Goal: Information Seeking & Learning: Check status

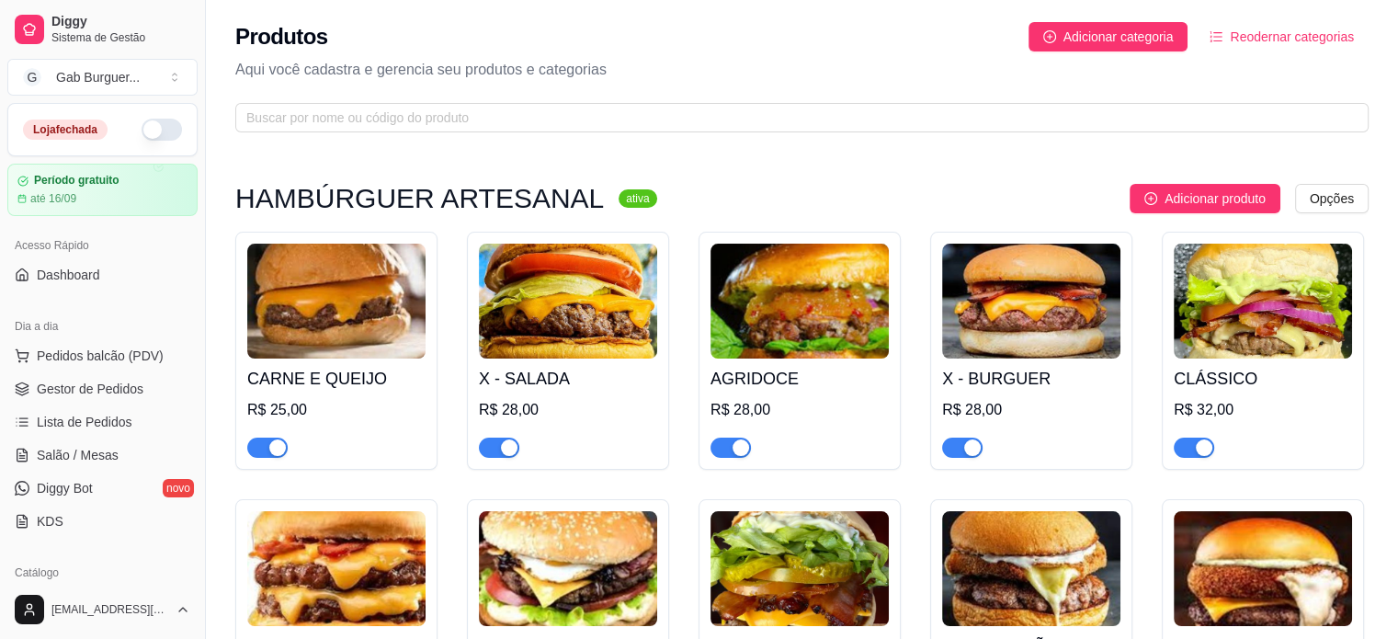
scroll to position [368, 0]
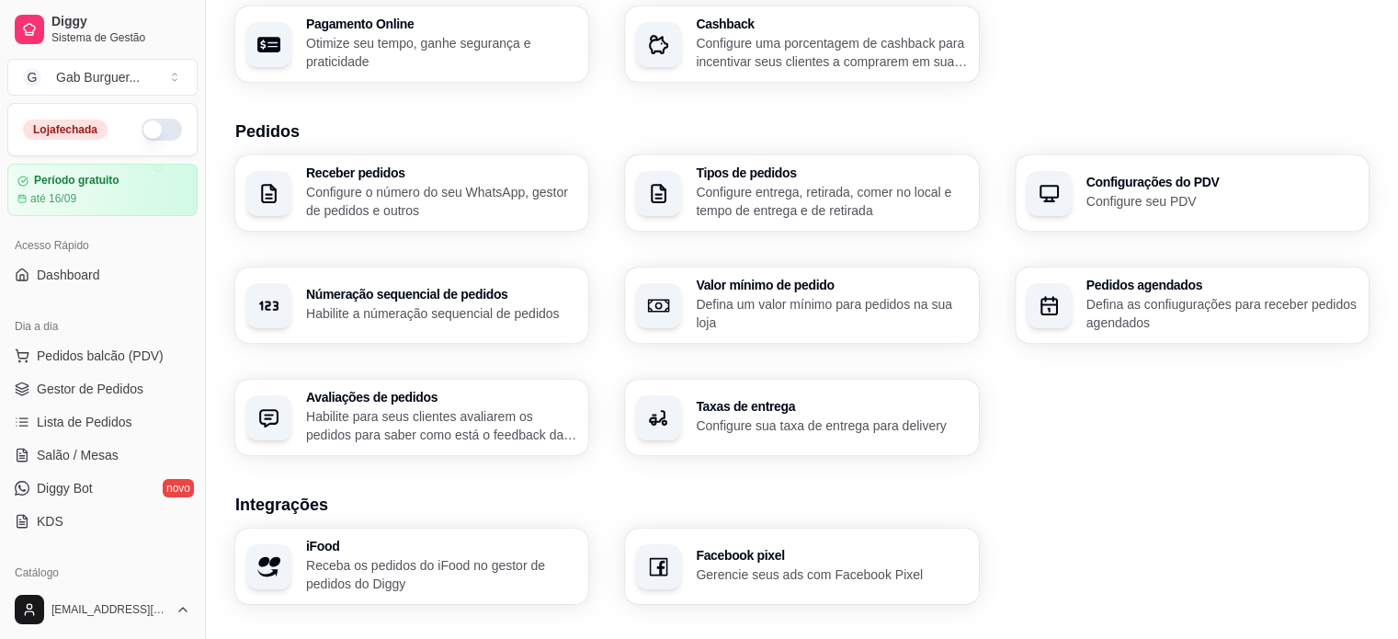
scroll to position [280, 0]
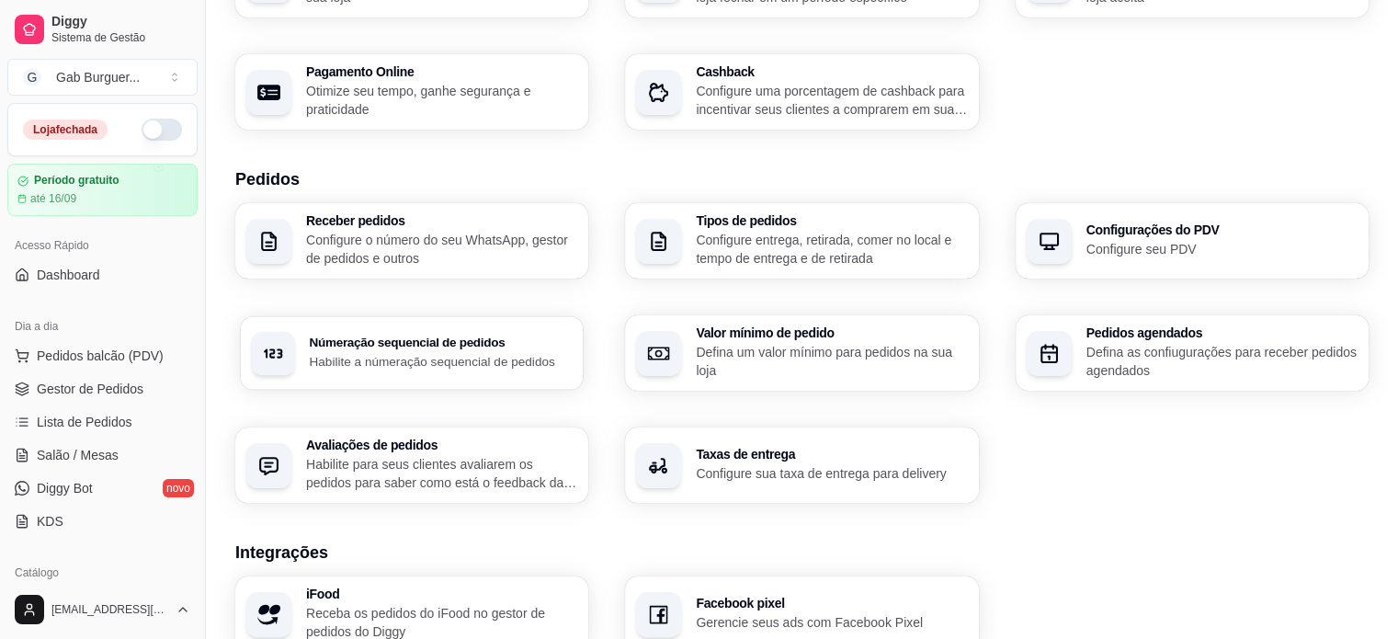
click at [503, 339] on h3 "Númeração sequencial de pedidos" at bounding box center [440, 342] width 263 height 13
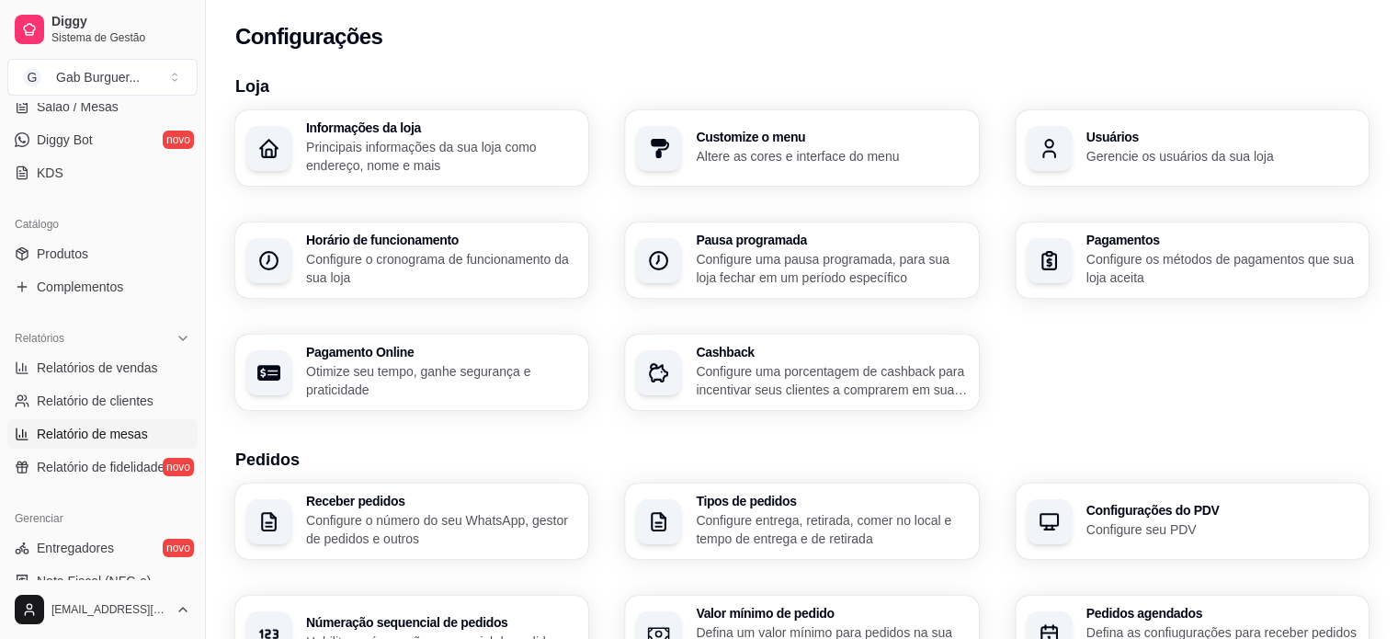
scroll to position [368, 0]
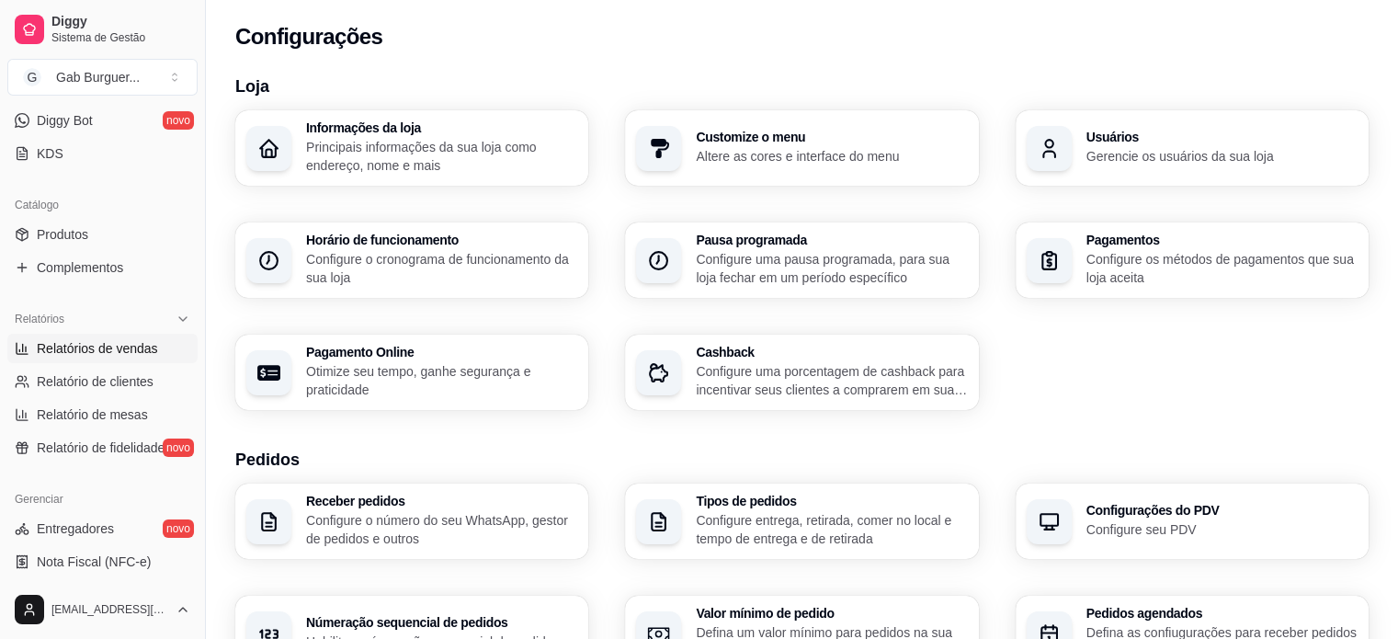
click at [147, 339] on span "Relatórios de vendas" at bounding box center [97, 348] width 121 height 18
select select "ALL"
select select "0"
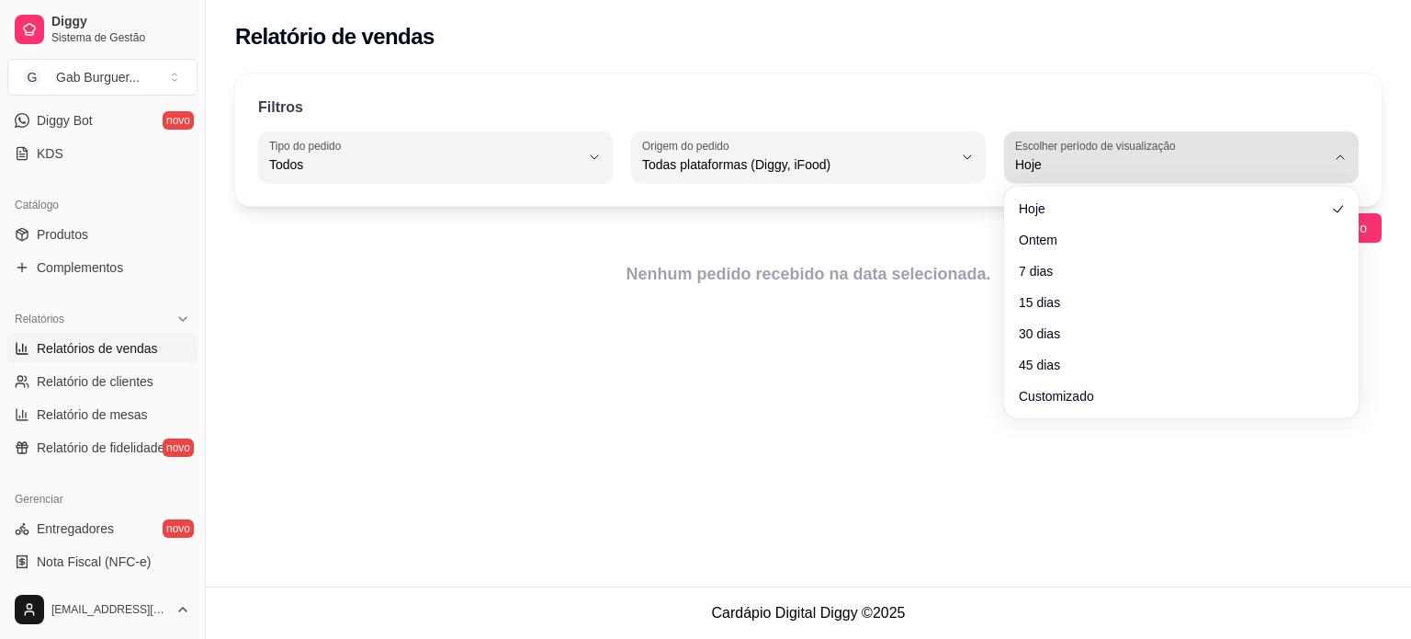
click at [1345, 175] on button "Escolher período de visualização Hoje" at bounding box center [1181, 156] width 355 height 51
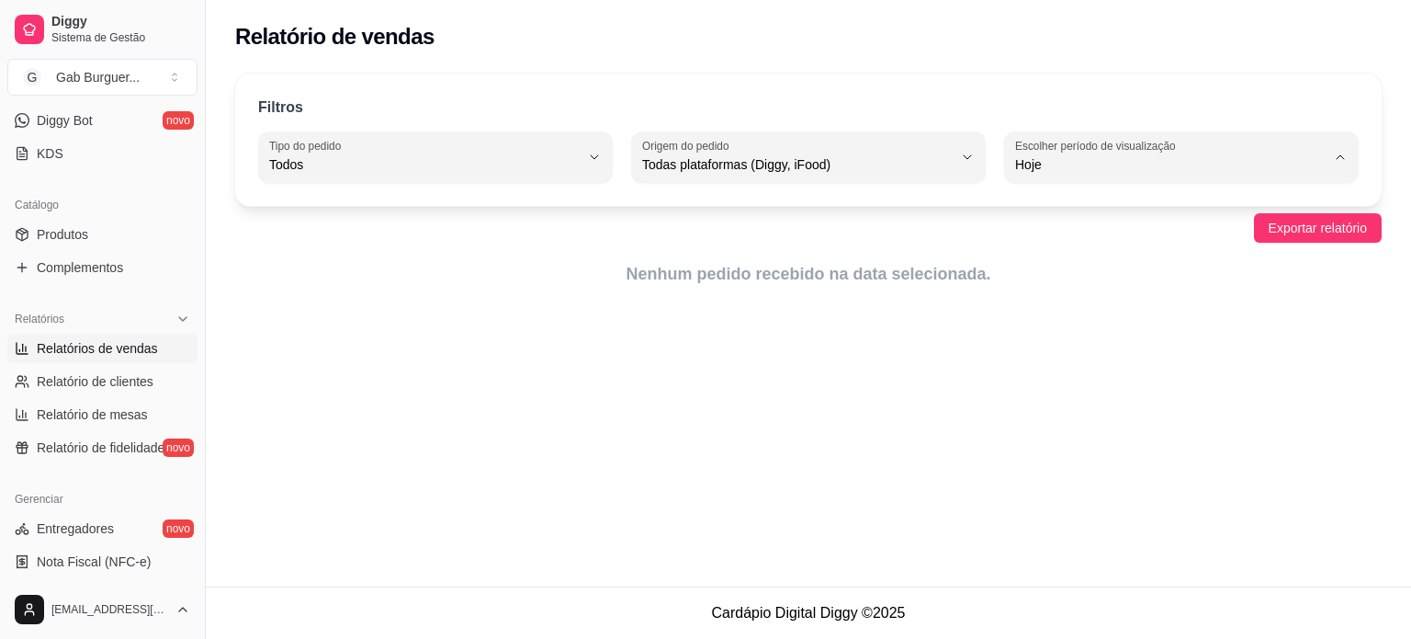
click at [1070, 246] on span "Ontem" at bounding box center [1172, 237] width 295 height 17
type input "1"
select select "1"
